Goal: Task Accomplishment & Management: Use online tool/utility

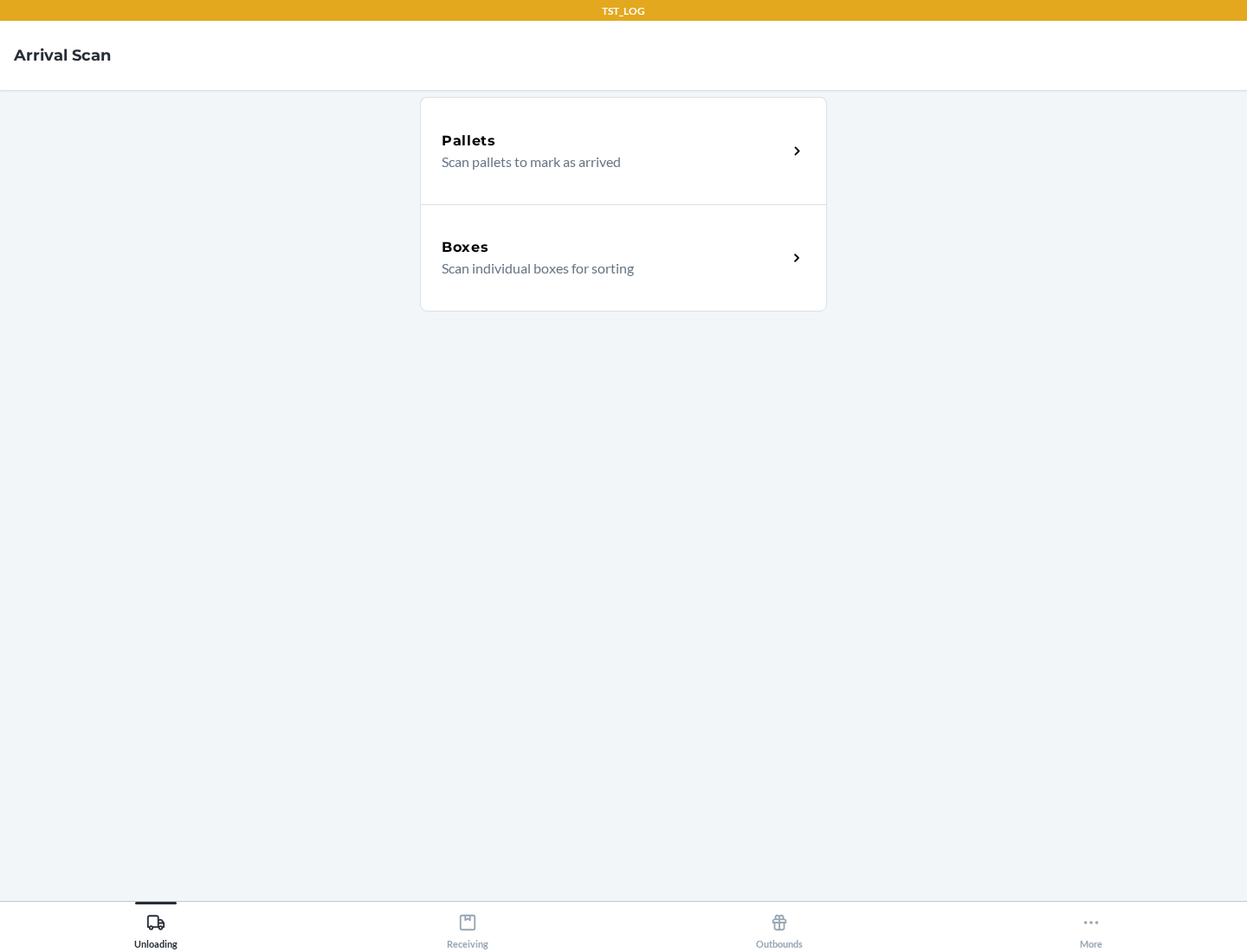
click at [614, 248] on div "Boxes" at bounding box center [614, 247] width 345 height 21
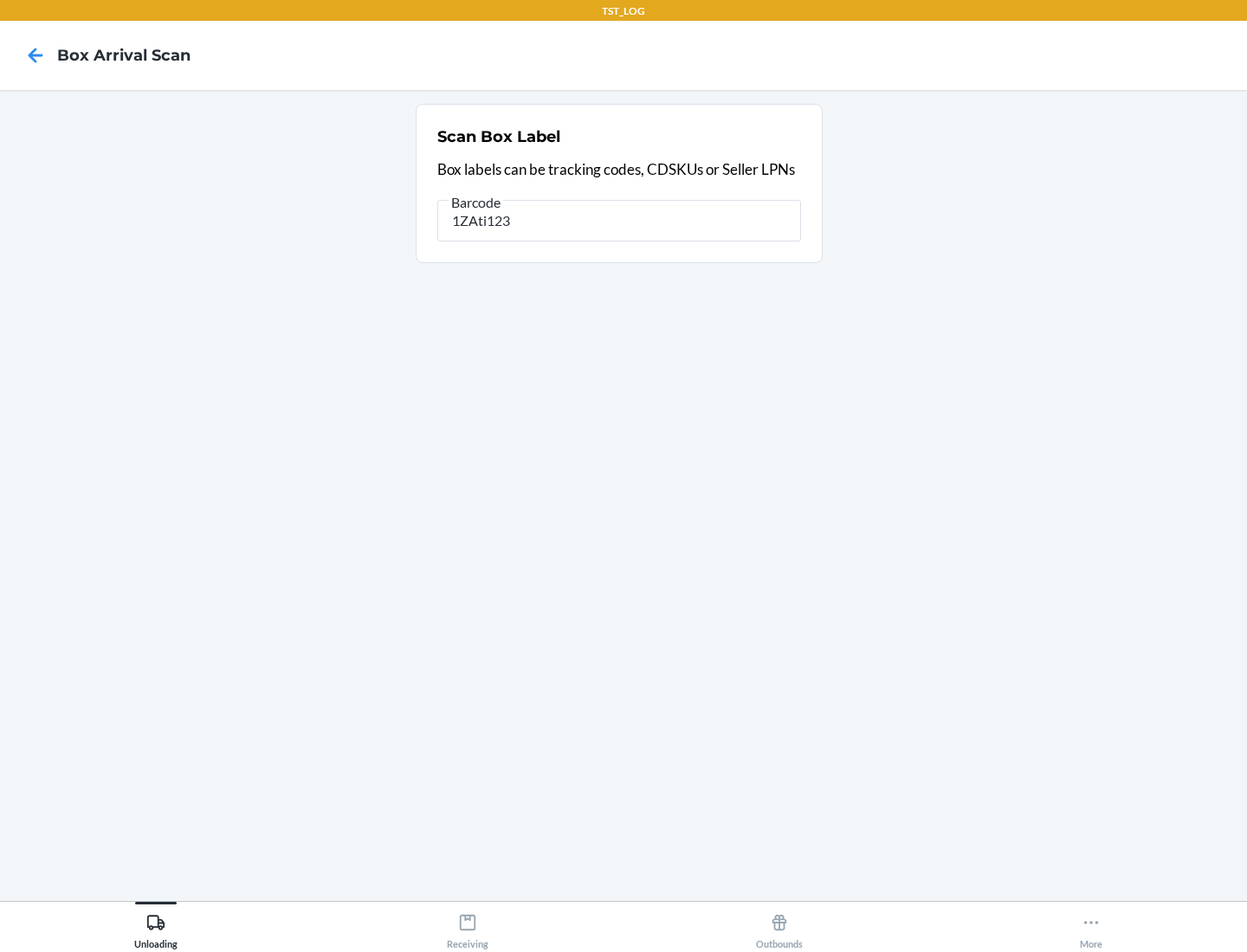
type input "1ZAti123"
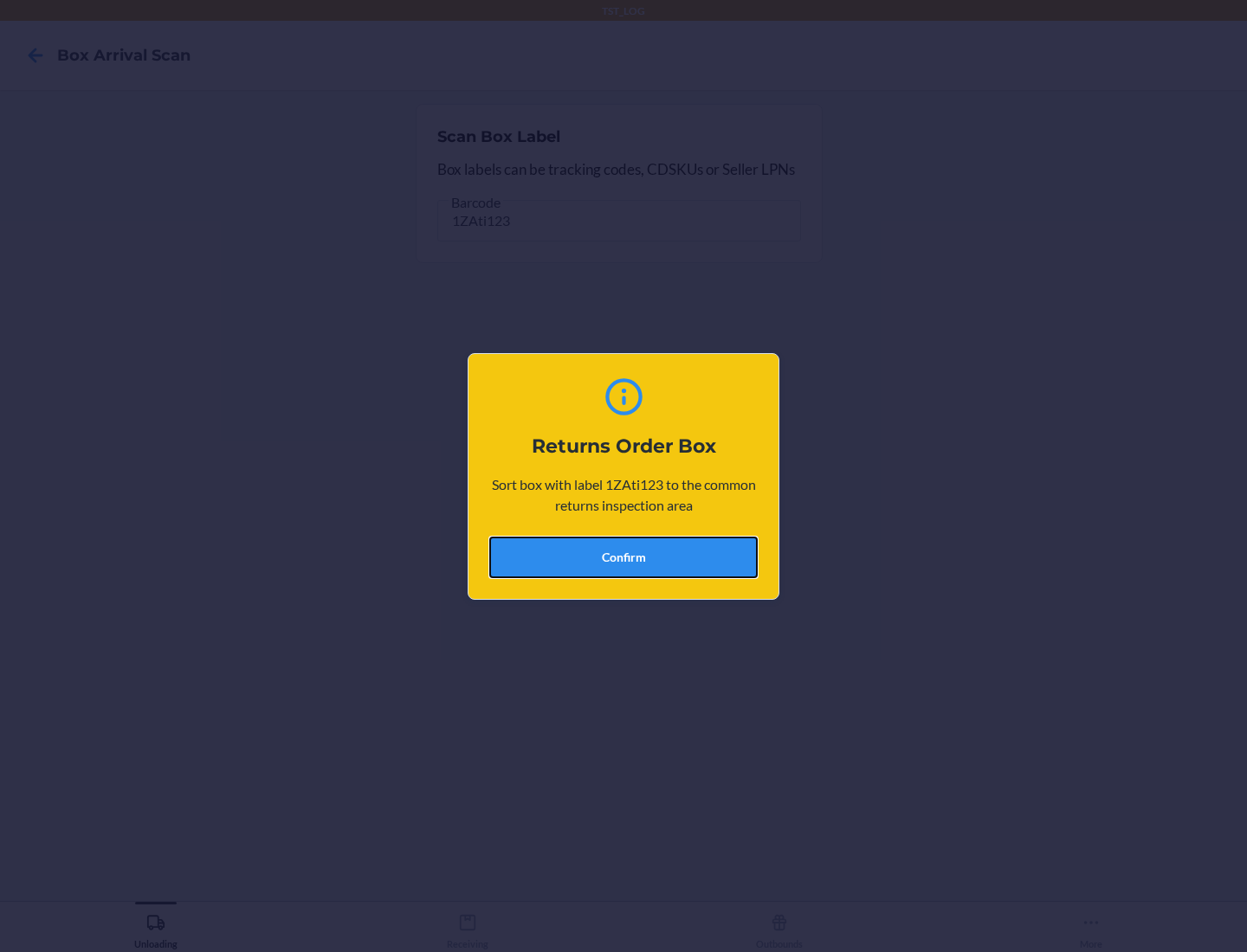
click at [623, 556] on button "Confirm" at bounding box center [623, 557] width 269 height 42
